Goal: Task Accomplishment & Management: Manage account settings

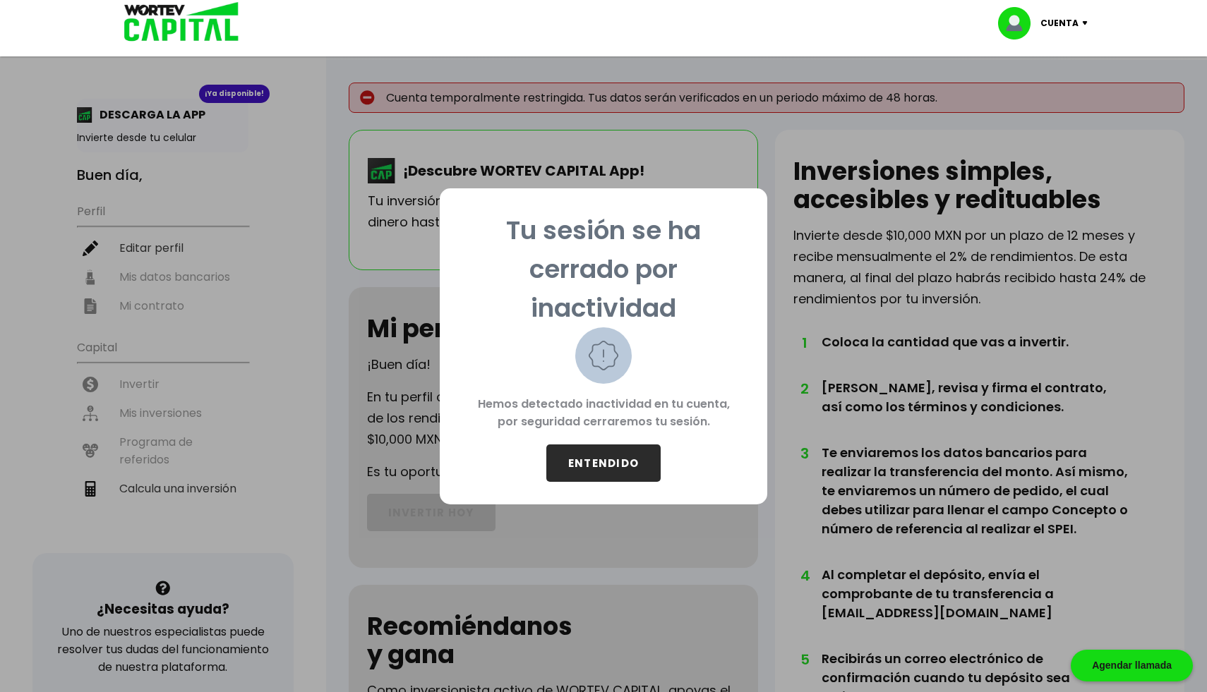
click at [639, 464] on button "ENTENDIDO" at bounding box center [603, 463] width 114 height 37
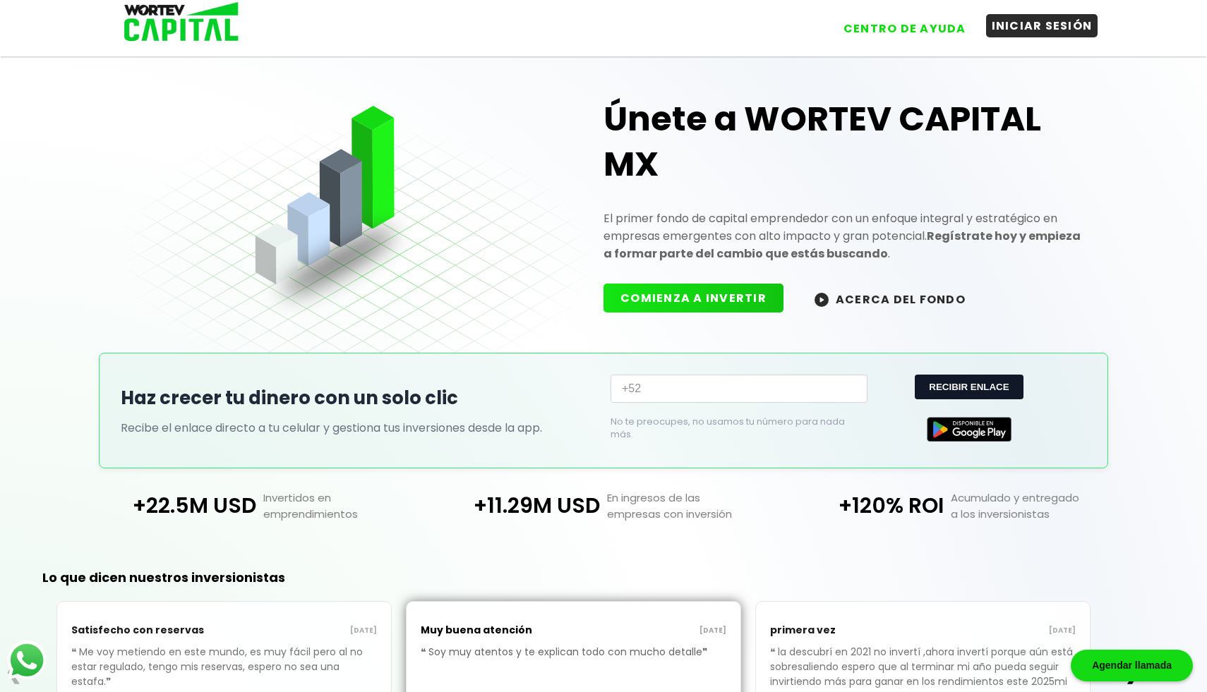
click at [1046, 23] on button "INICIAR SESIÓN" at bounding box center [1042, 25] width 112 height 23
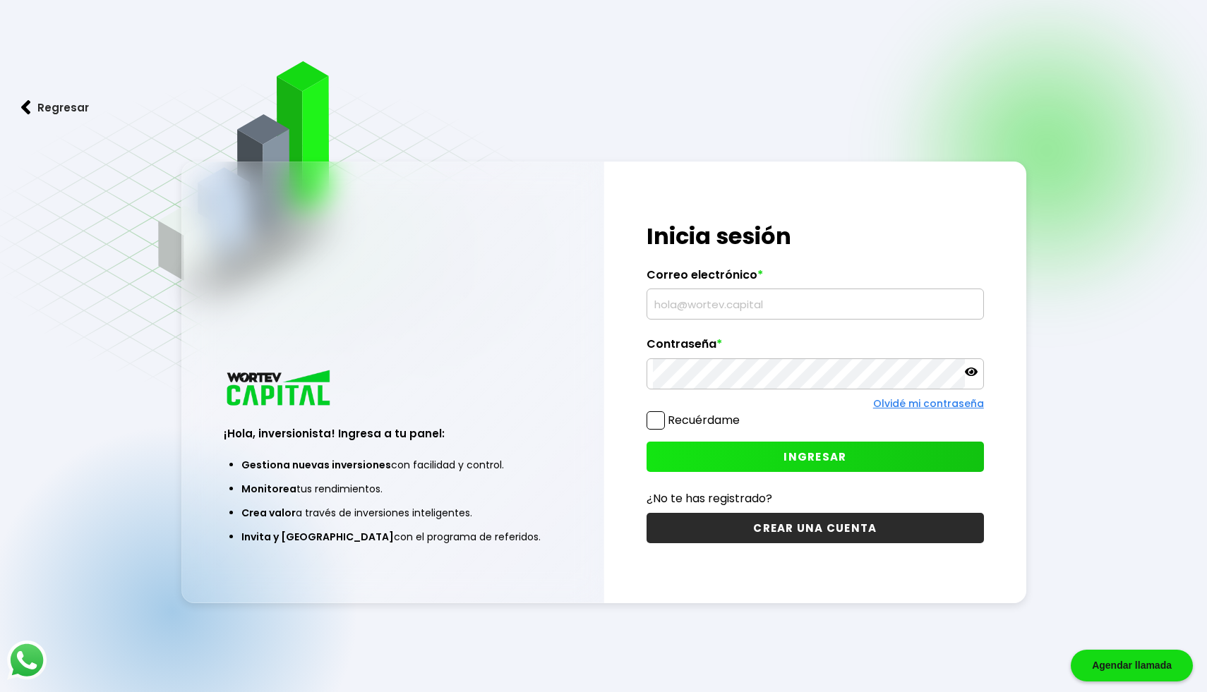
type input "[EMAIL_ADDRESS][DOMAIN_NAME]"
click at [714, 423] on label "Recuérdame" at bounding box center [704, 420] width 72 height 16
click at [742, 413] on input "Recuérdame" at bounding box center [742, 413] width 0 height 0
click at [732, 457] on button "INGRESAR" at bounding box center [814, 457] width 337 height 30
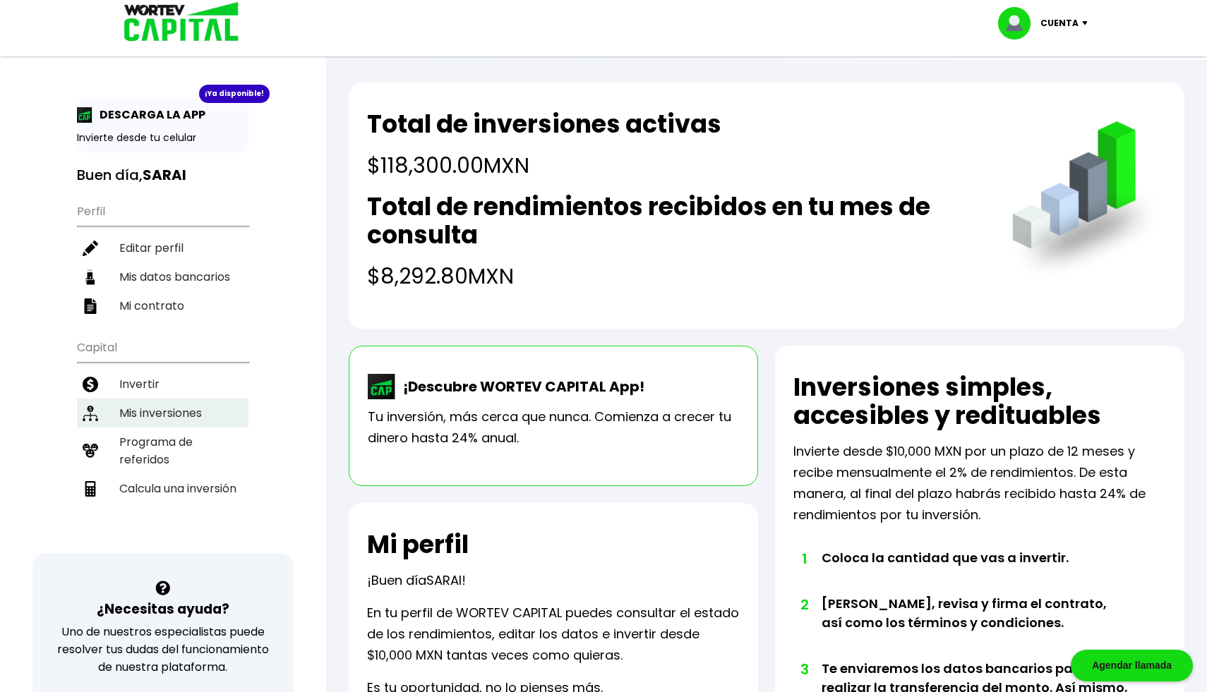
click at [172, 411] on li "Mis inversiones" at bounding box center [162, 413] width 171 height 29
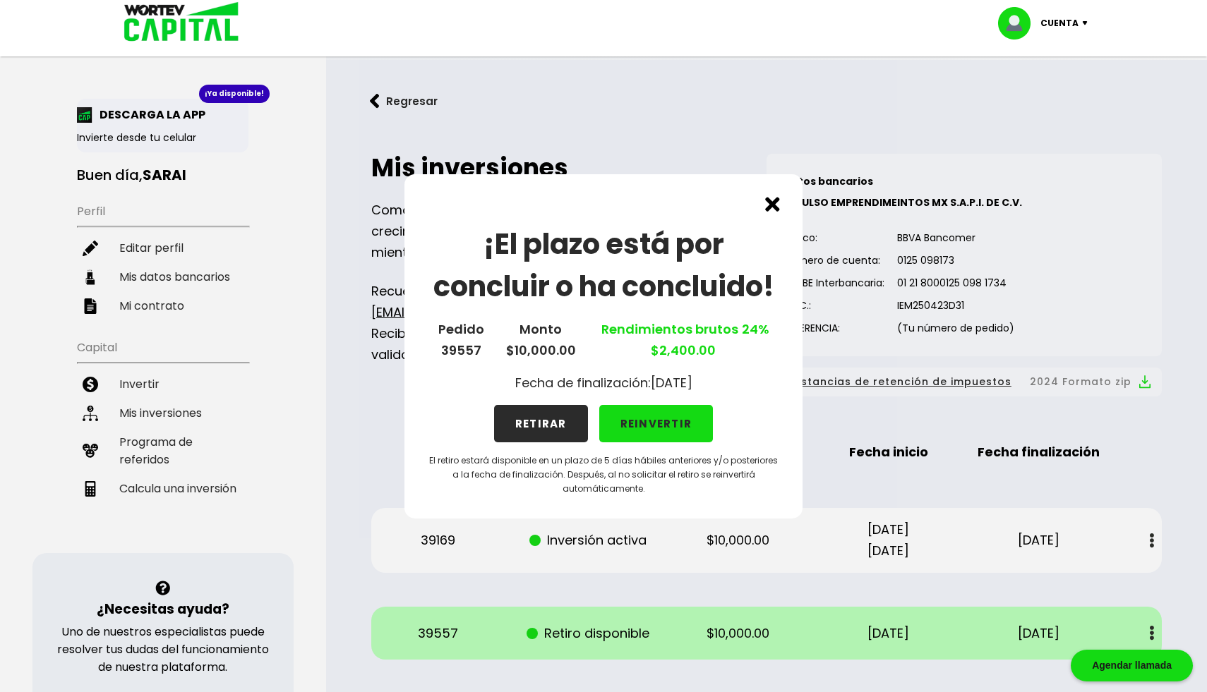
click at [532, 418] on button "RETIRAR" at bounding box center [541, 423] width 94 height 37
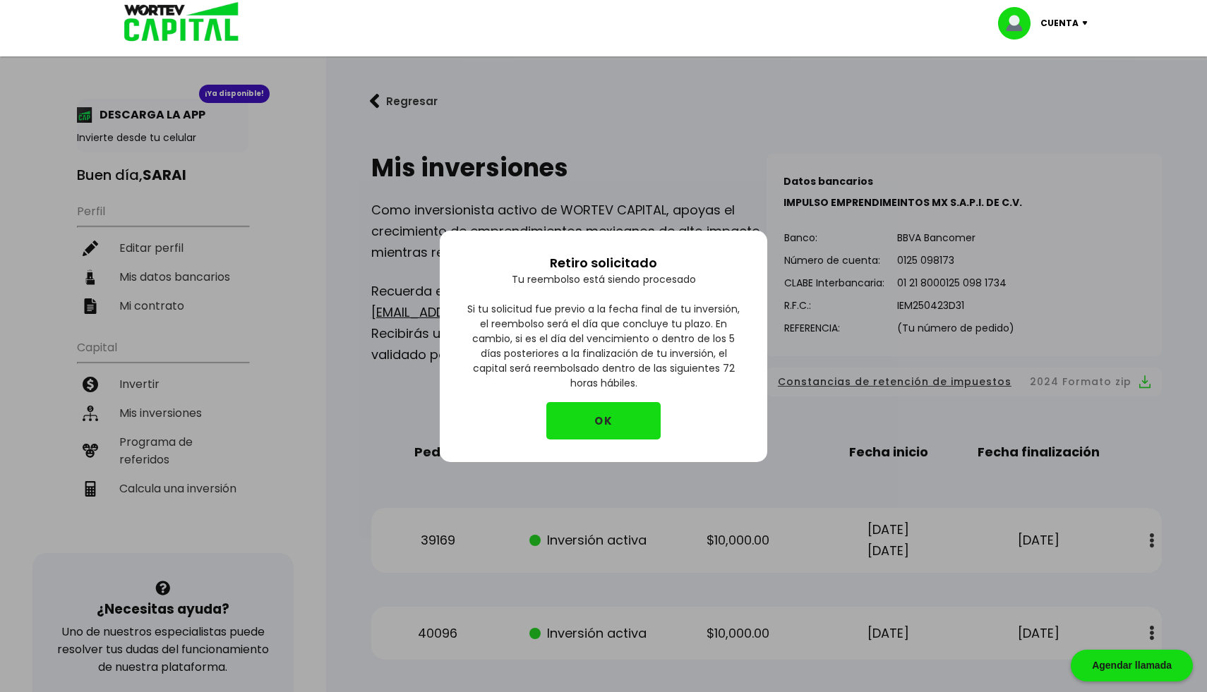
click at [620, 418] on button "OK" at bounding box center [603, 420] width 114 height 37
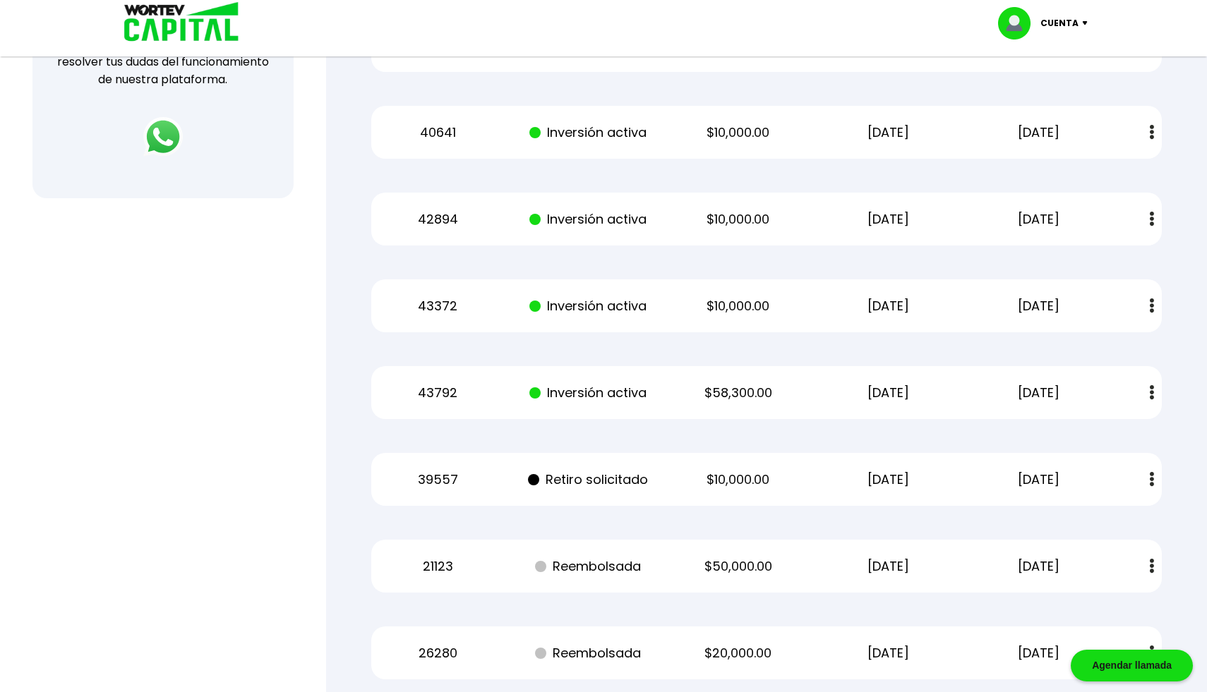
scroll to position [675, 0]
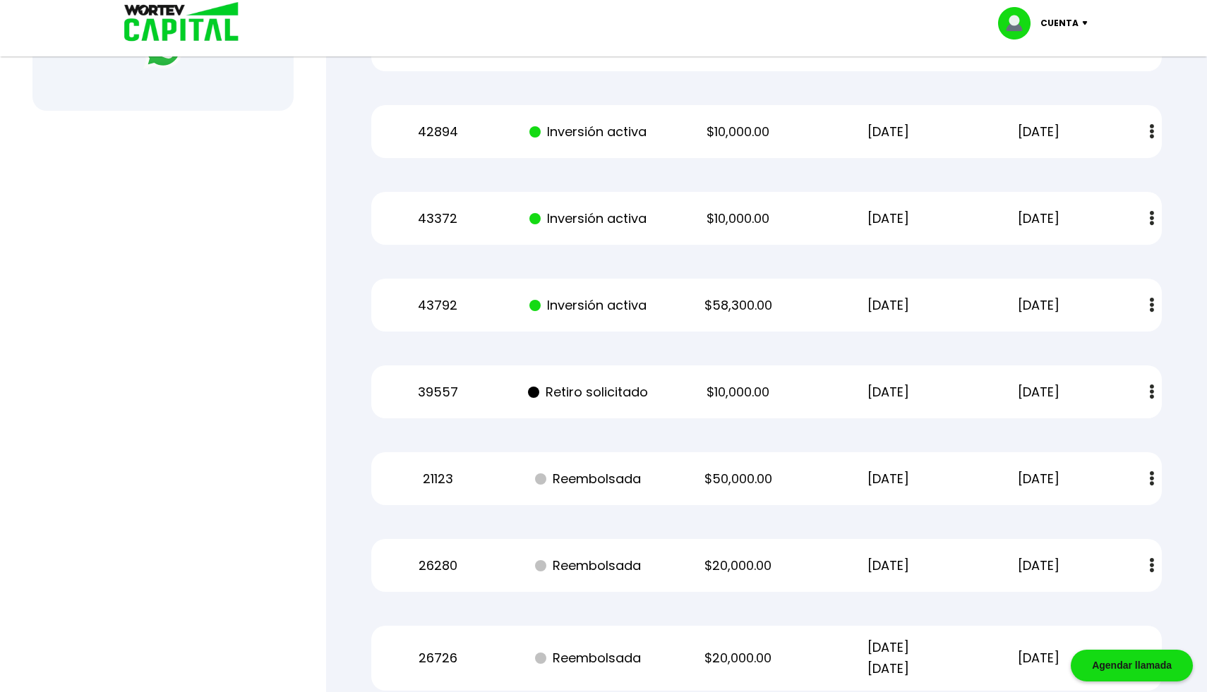
drag, startPoint x: 489, startPoint y: 58, endPoint x: 627, endPoint y: 92, distance: 141.7
click at [507, 70] on div "40641 Inversión activa $10,000.00 [DATE] [DATE] Estado de cuenta" at bounding box center [766, 44] width 790 height 53
